Goal: Task Accomplishment & Management: Use online tool/utility

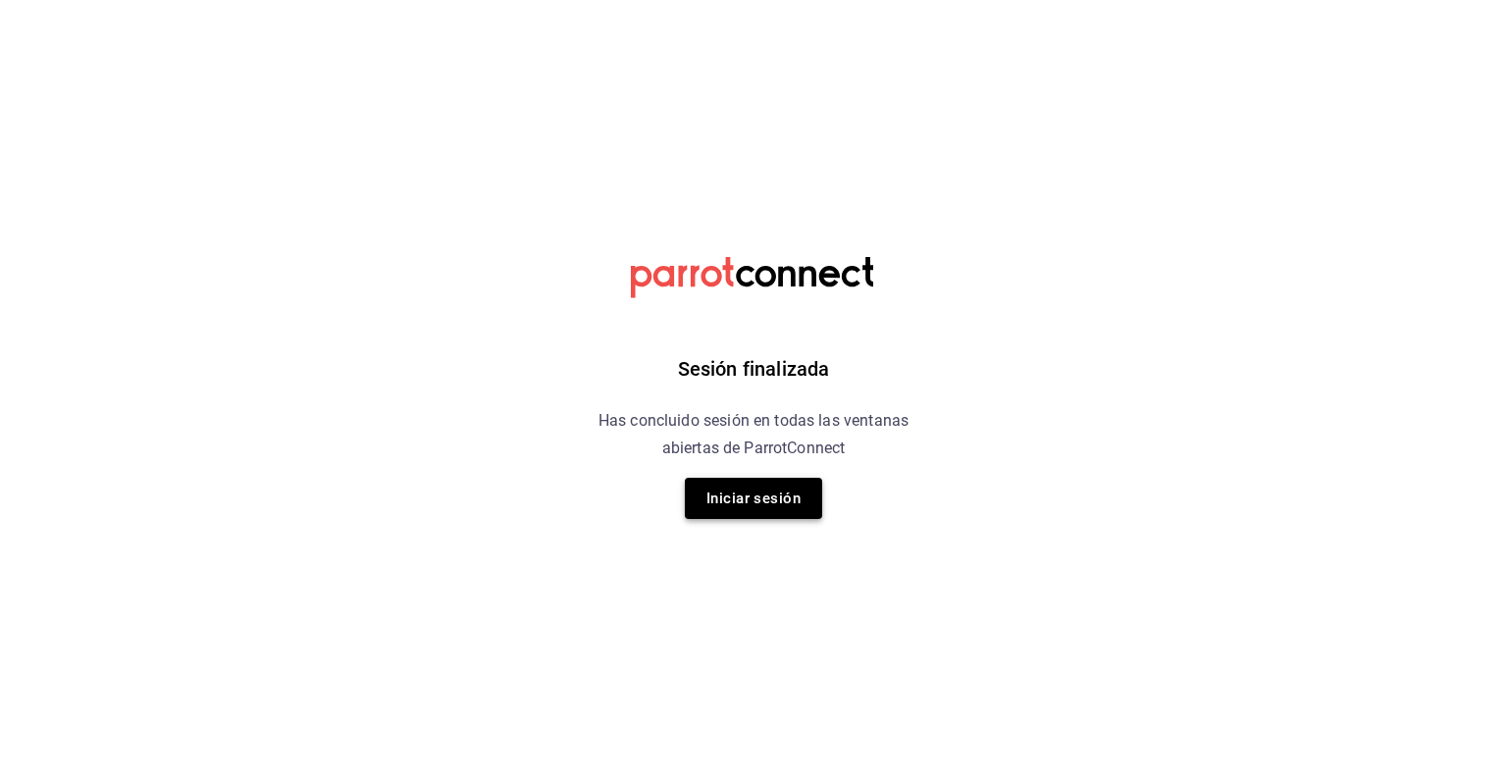
click at [753, 487] on button "Iniciar sesión" at bounding box center [753, 498] width 137 height 41
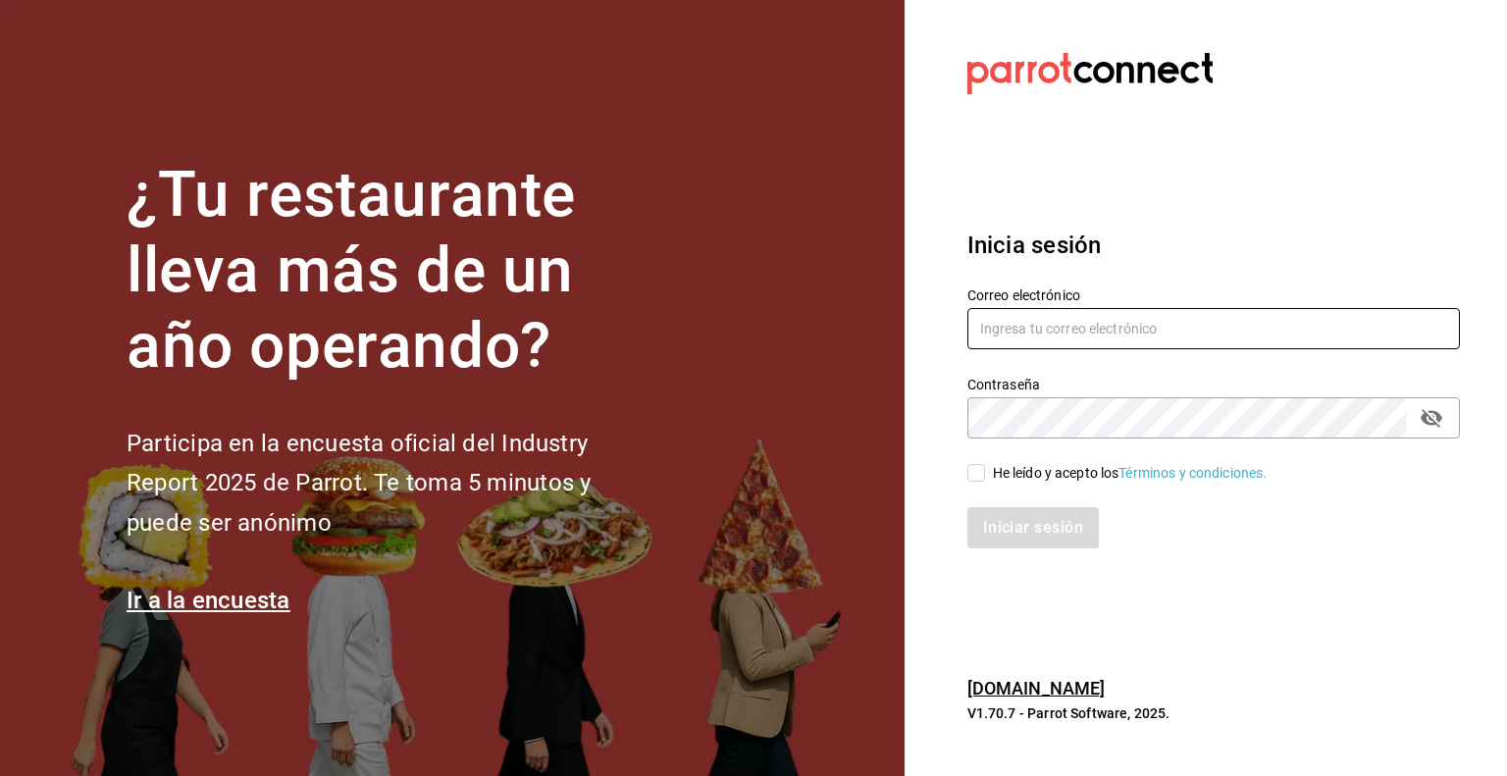
type input "lcastello@marilui.com"
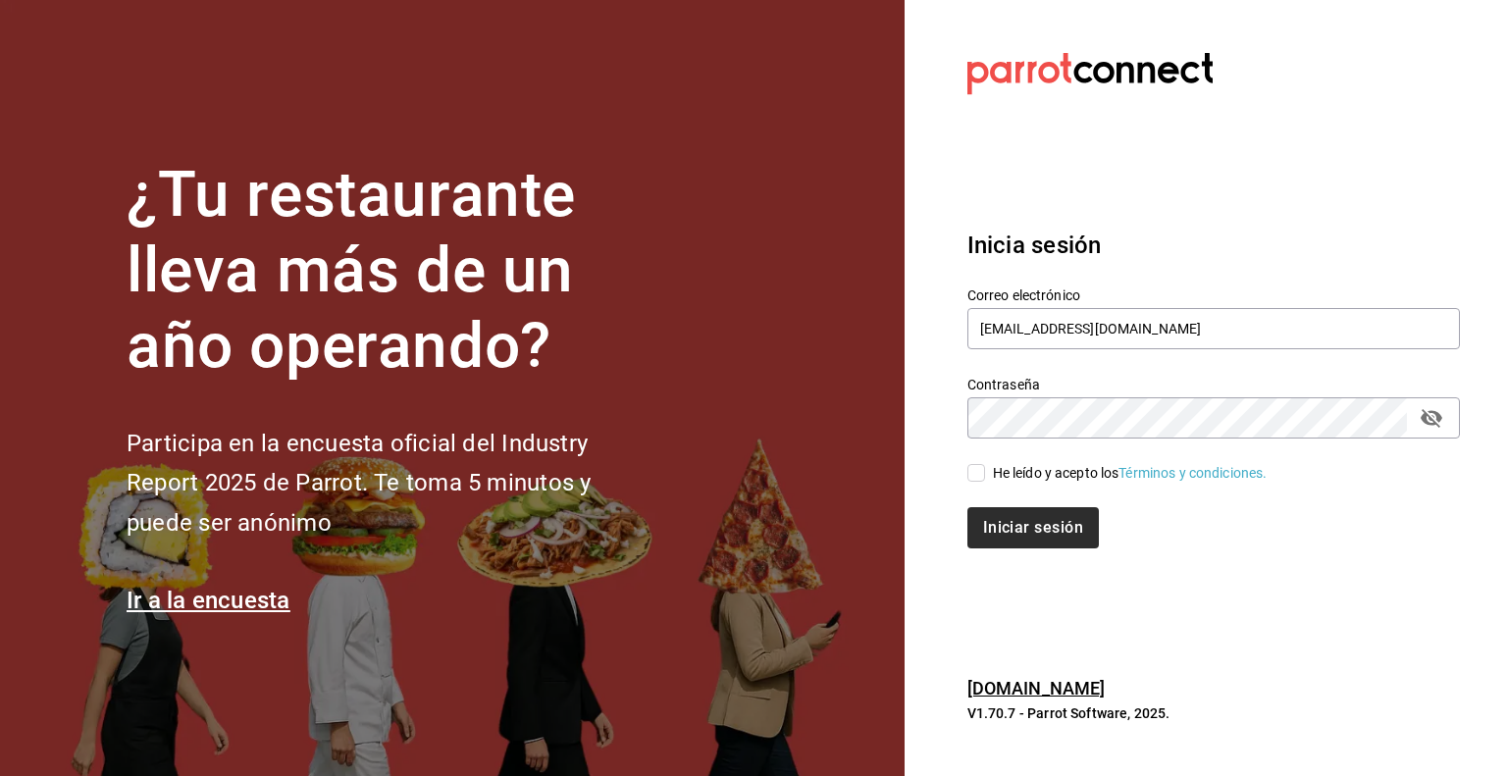
drag, startPoint x: 984, startPoint y: 472, endPoint x: 1007, endPoint y: 521, distance: 54.0
click at [984, 472] on input "He leído y acepto los Términos y condiciones." at bounding box center [976, 473] width 18 height 18
checkbox input "true"
click at [1021, 539] on button "Iniciar sesión" at bounding box center [1033, 527] width 133 height 41
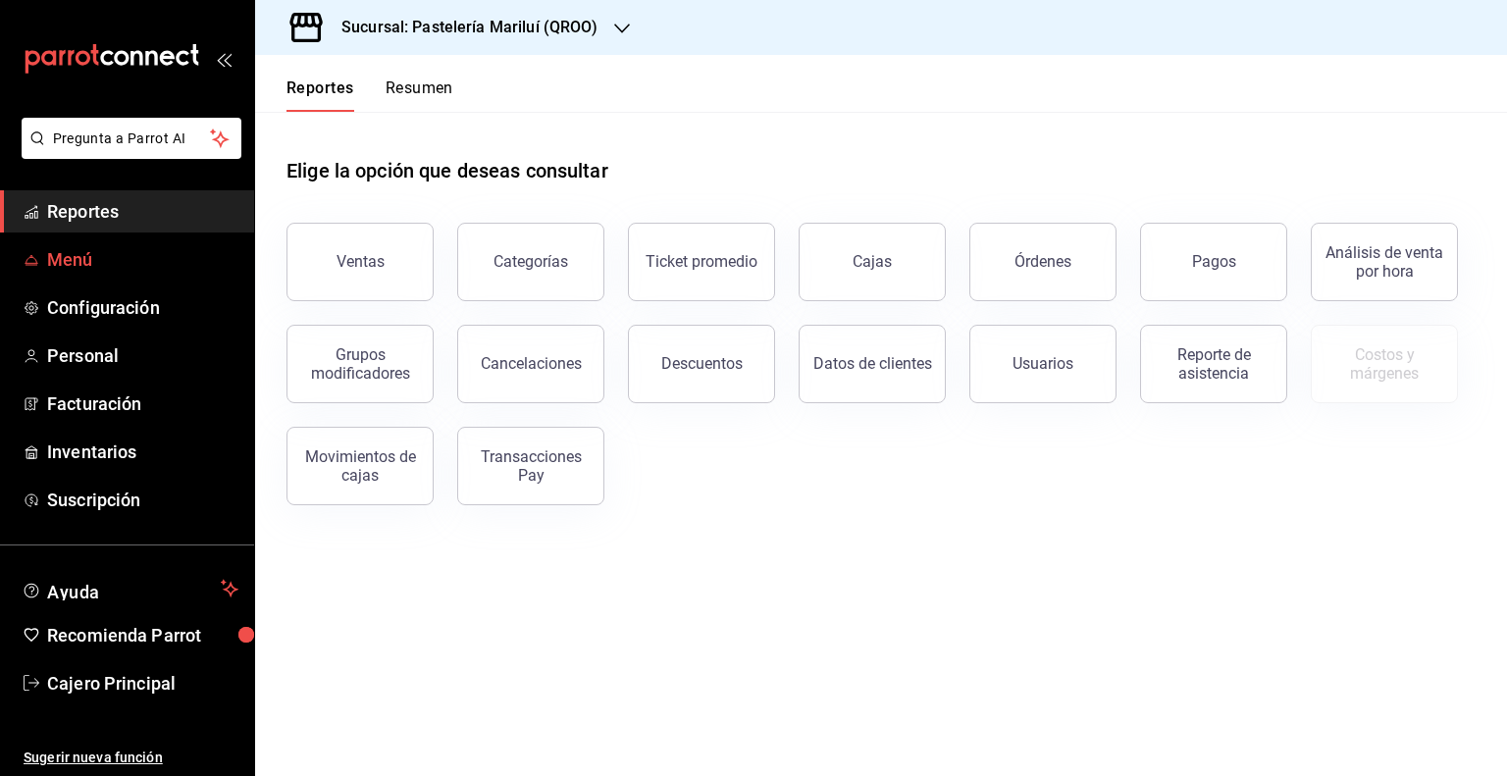
click at [130, 247] on span "Menú" at bounding box center [142, 259] width 191 height 26
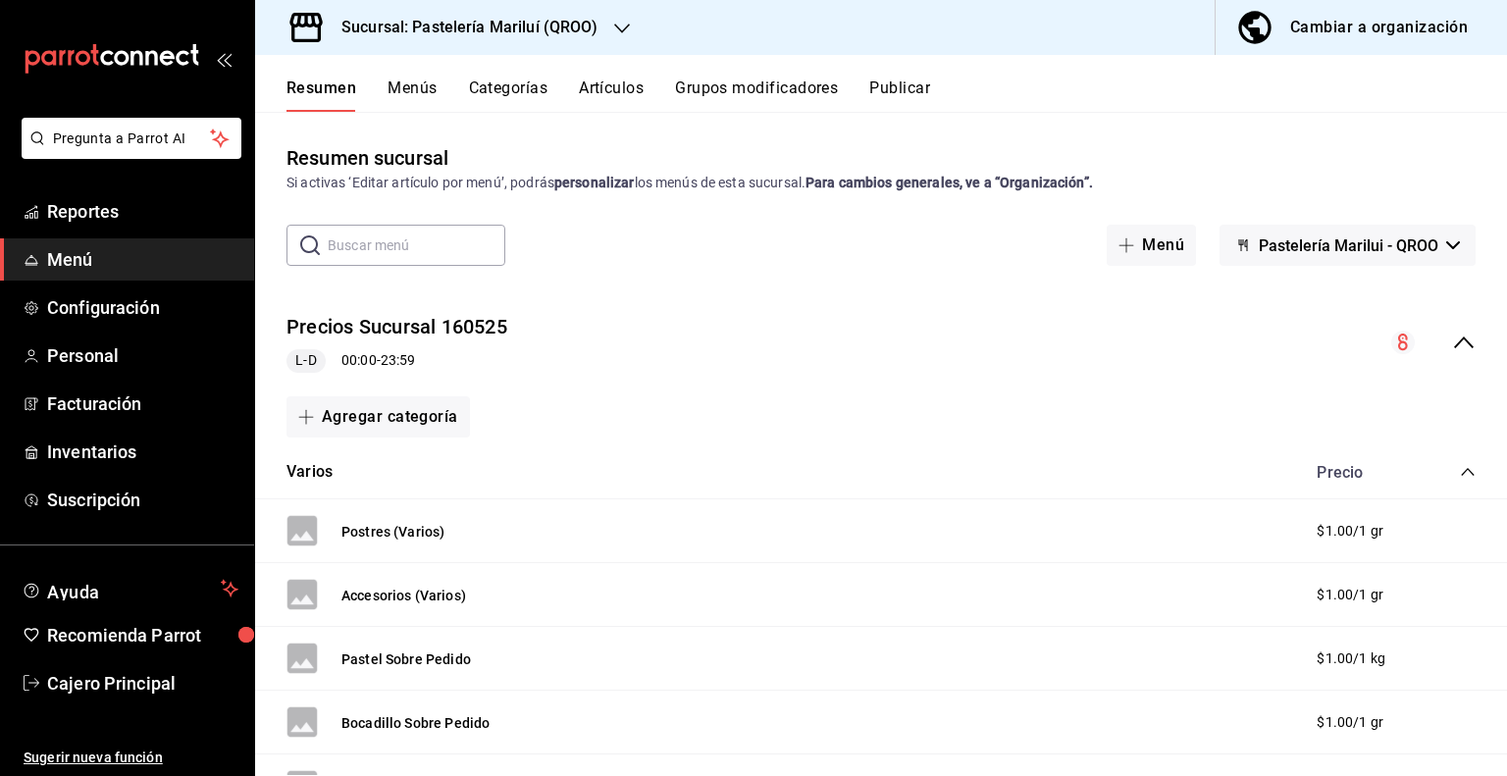
click at [722, 81] on button "Grupos modificadores" at bounding box center [756, 94] width 163 height 33
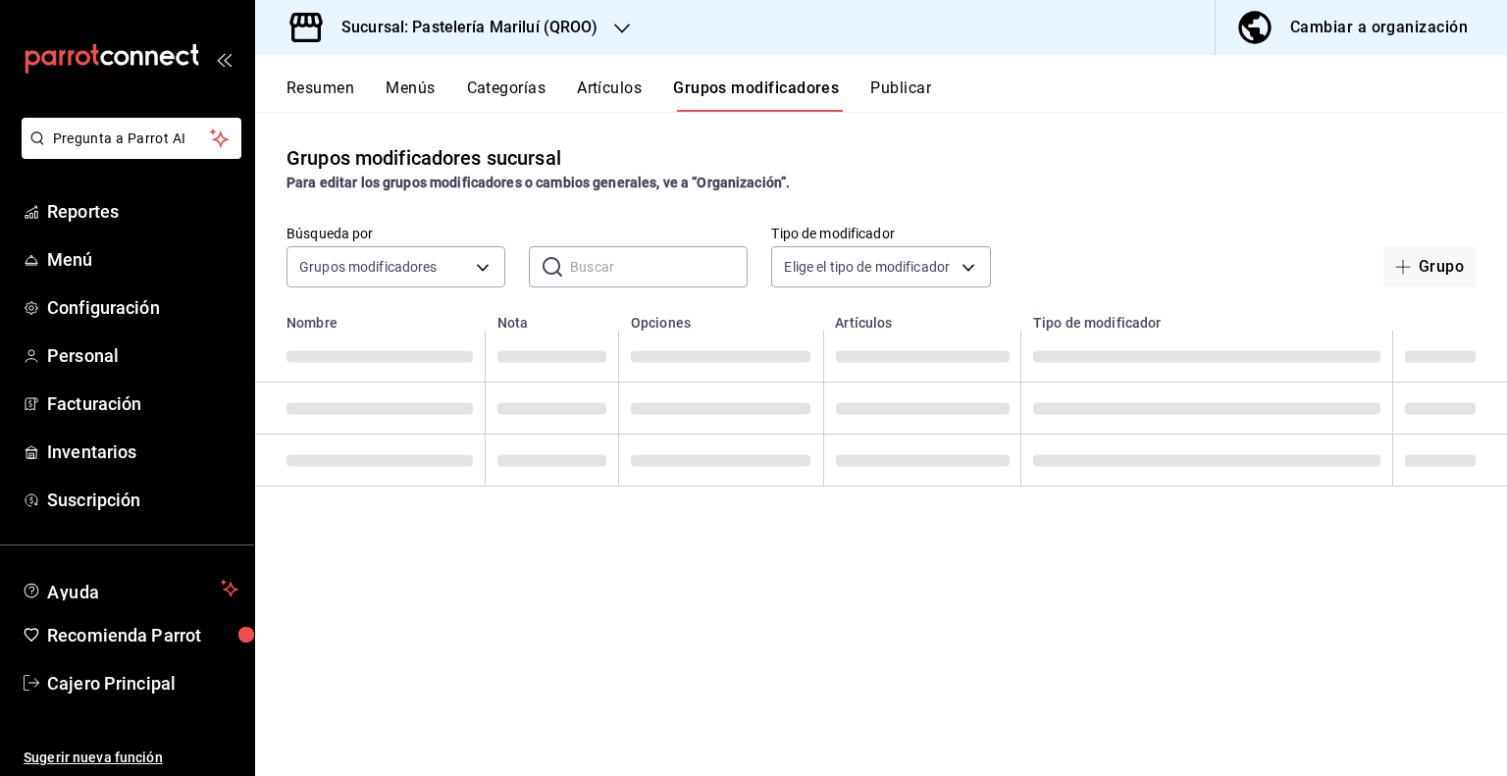
click at [596, 261] on input "text" at bounding box center [659, 266] width 178 height 39
type input "3L"
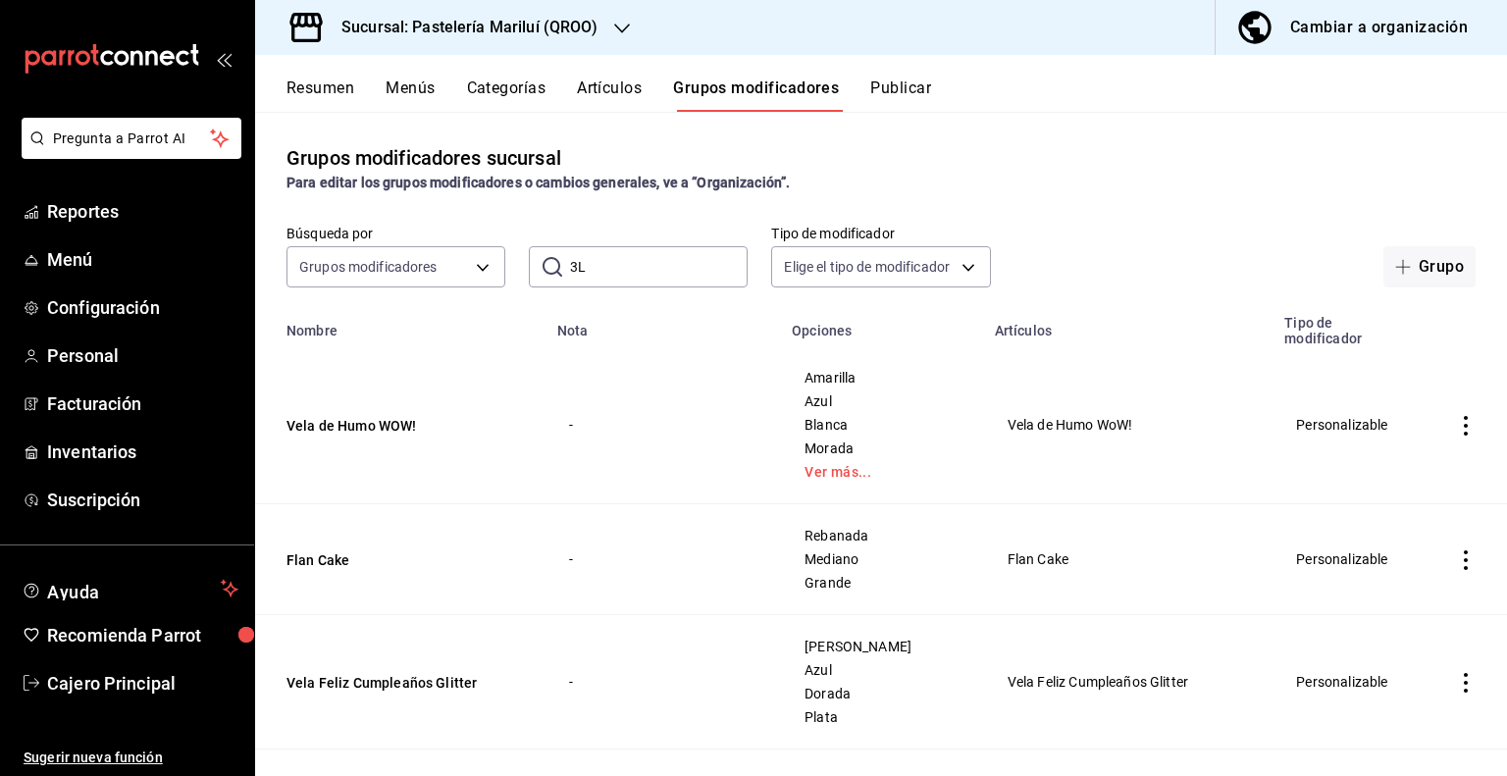
click at [621, 282] on input "3L" at bounding box center [659, 266] width 178 height 39
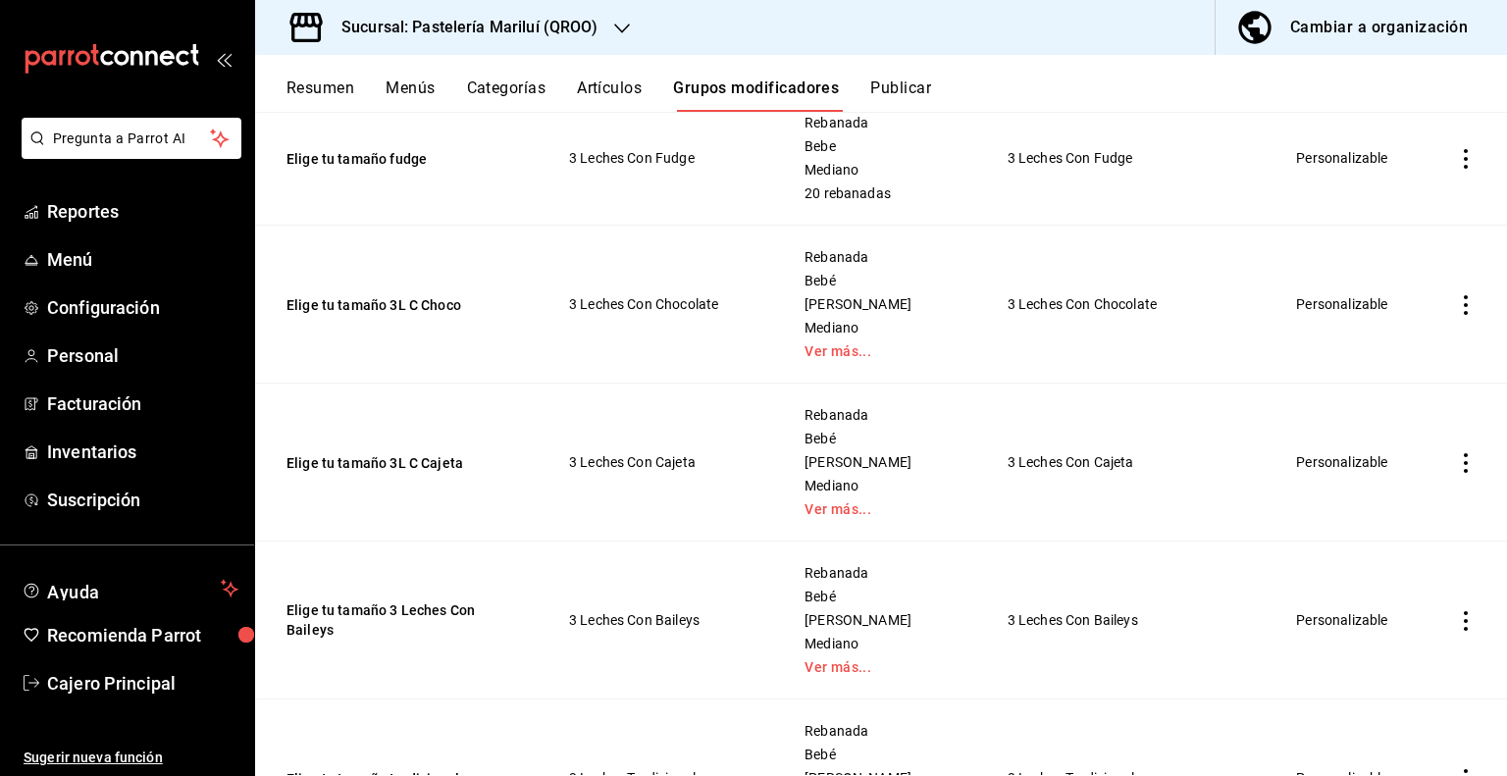
scroll to position [4709, 0]
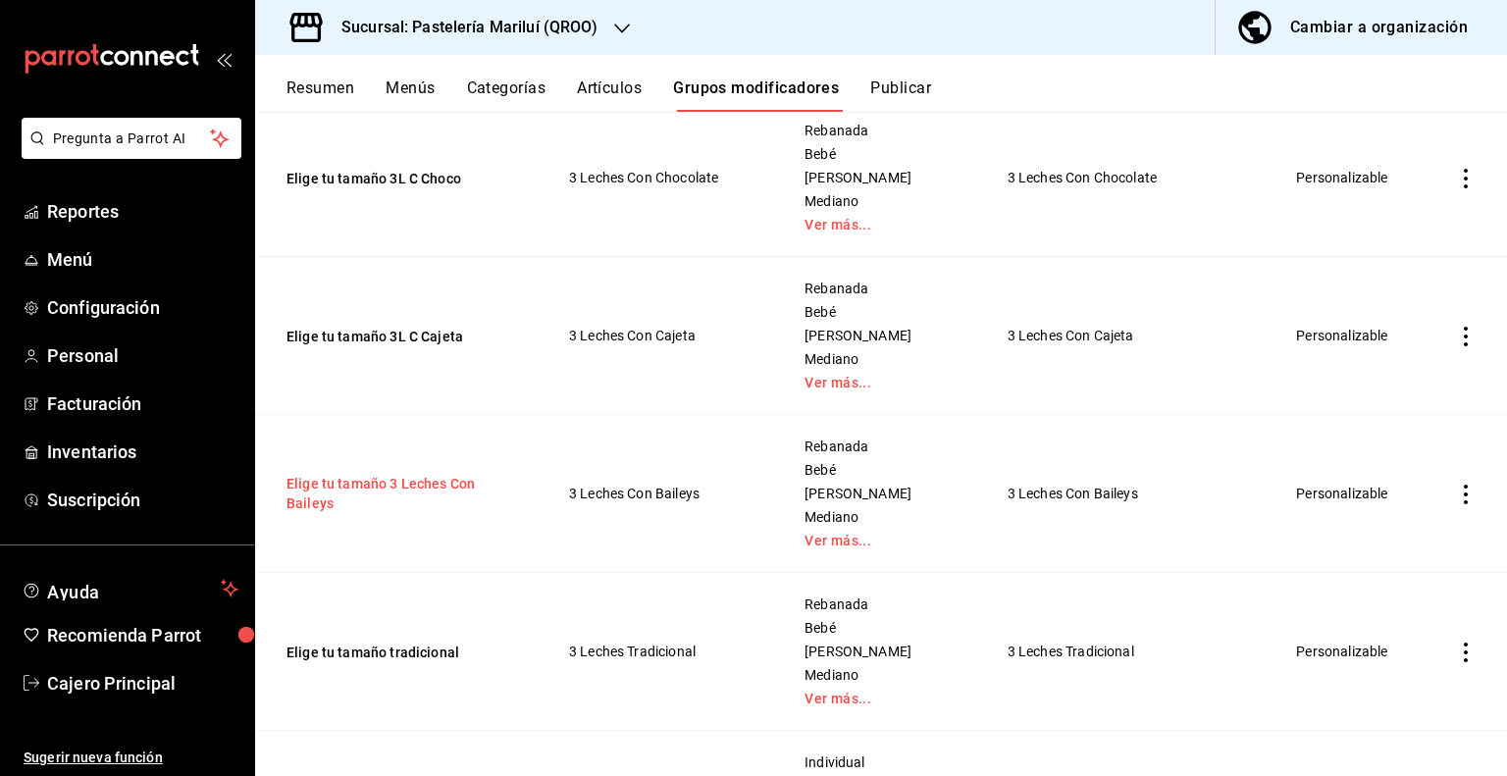
click at [453, 480] on button "Elige tu tamaño 3 Leches Con Baileys" at bounding box center [403, 493] width 235 height 39
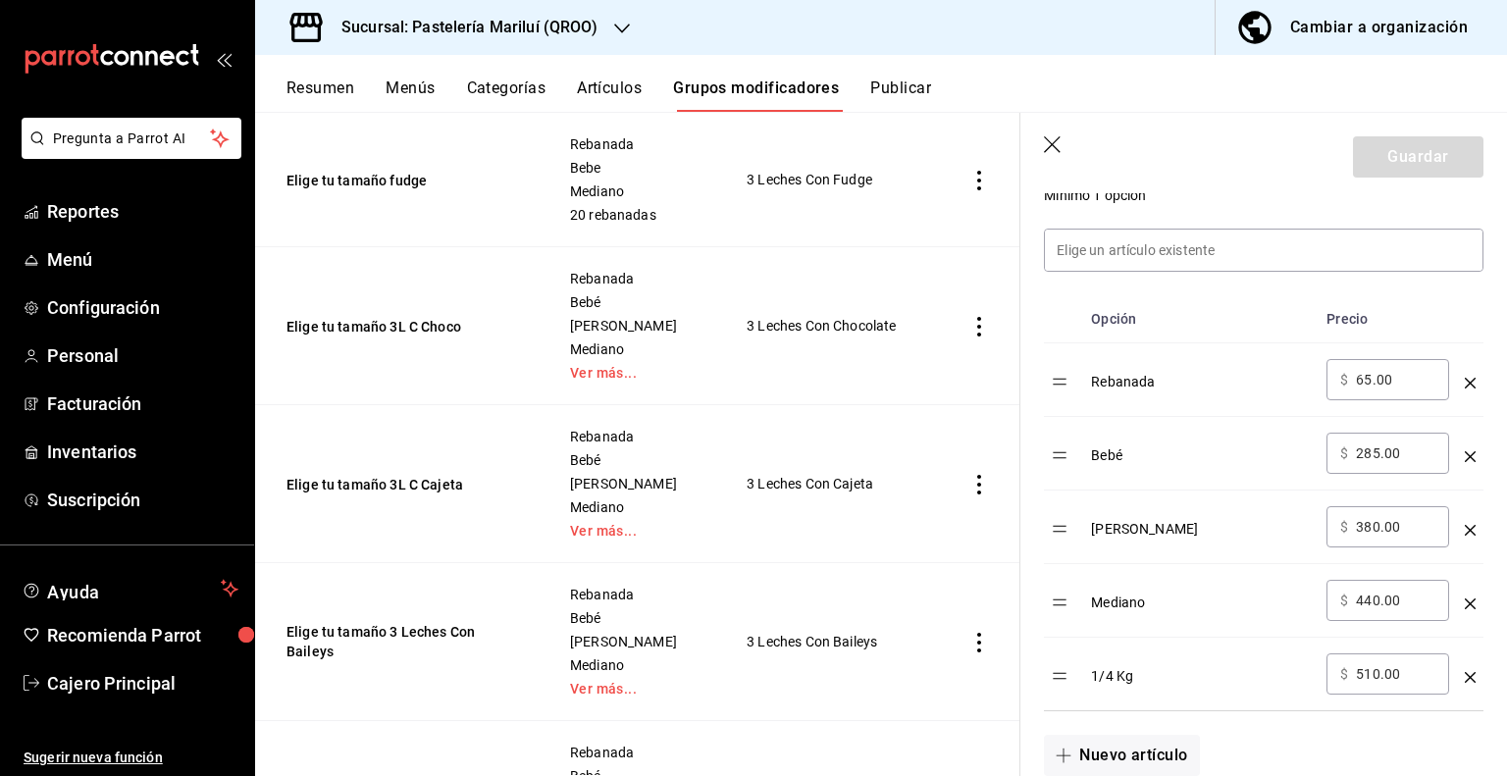
scroll to position [589, 0]
